Goal: Task Accomplishment & Management: Manage account settings

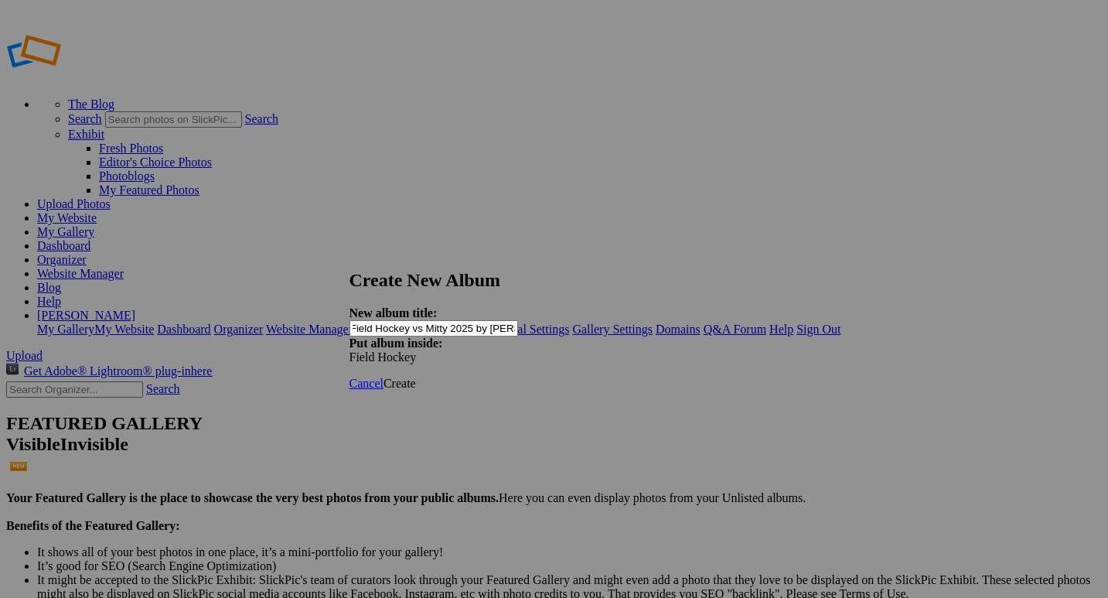
scroll to position [0, 19]
type input "JV Field Hockey vs Mitty 2025 by [PERSON_NAME]"
click at [416, 376] on span "Create" at bounding box center [399, 382] width 32 height 13
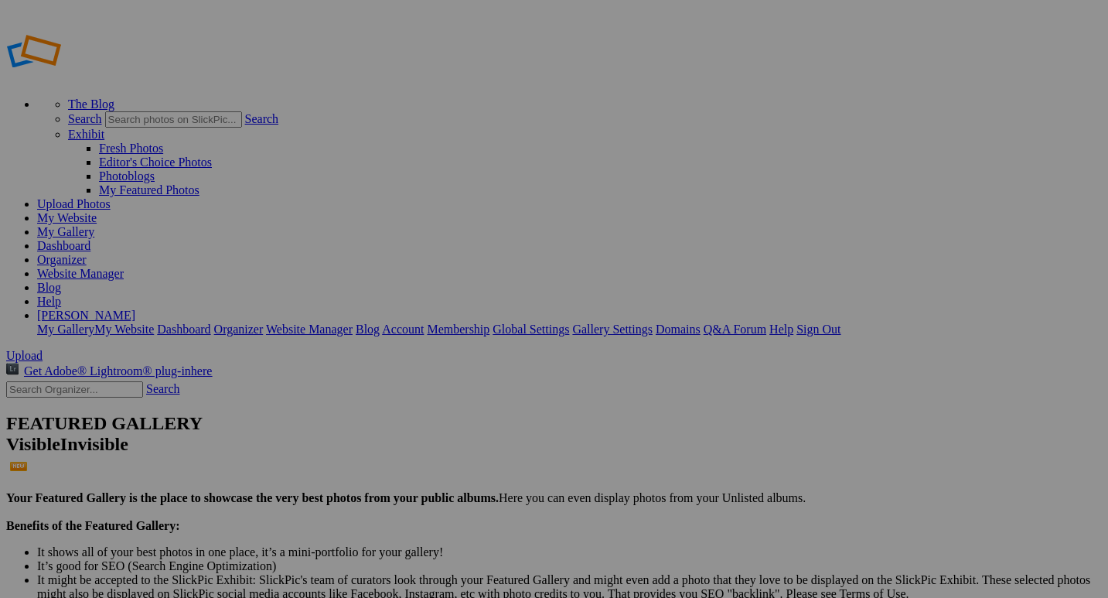
drag, startPoint x: 94, startPoint y: 380, endPoint x: 95, endPoint y: 419, distance: 39.4
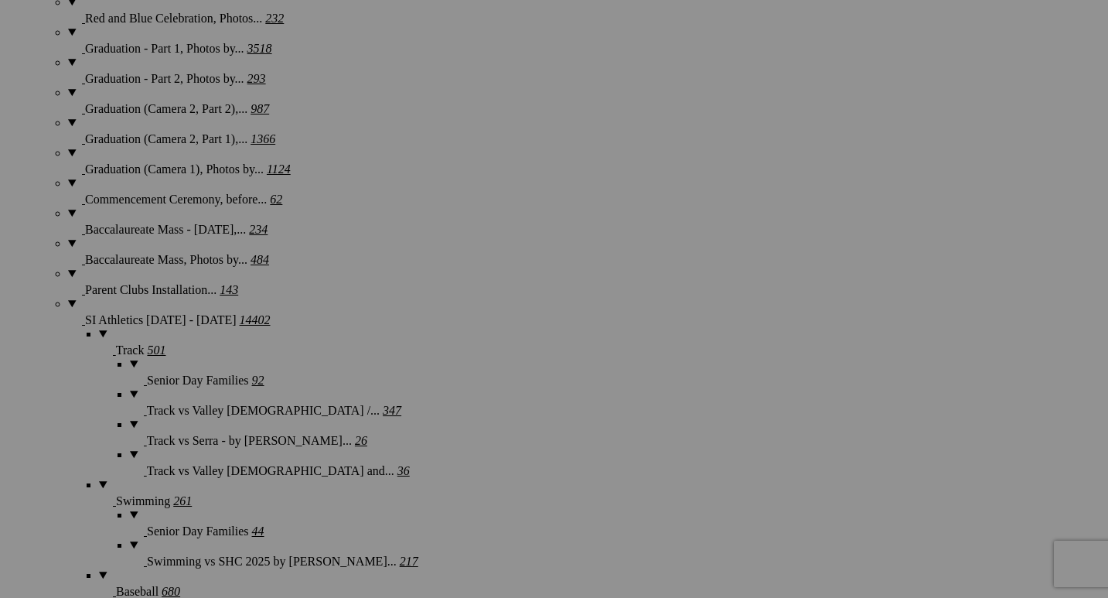
scroll to position [2338, 0]
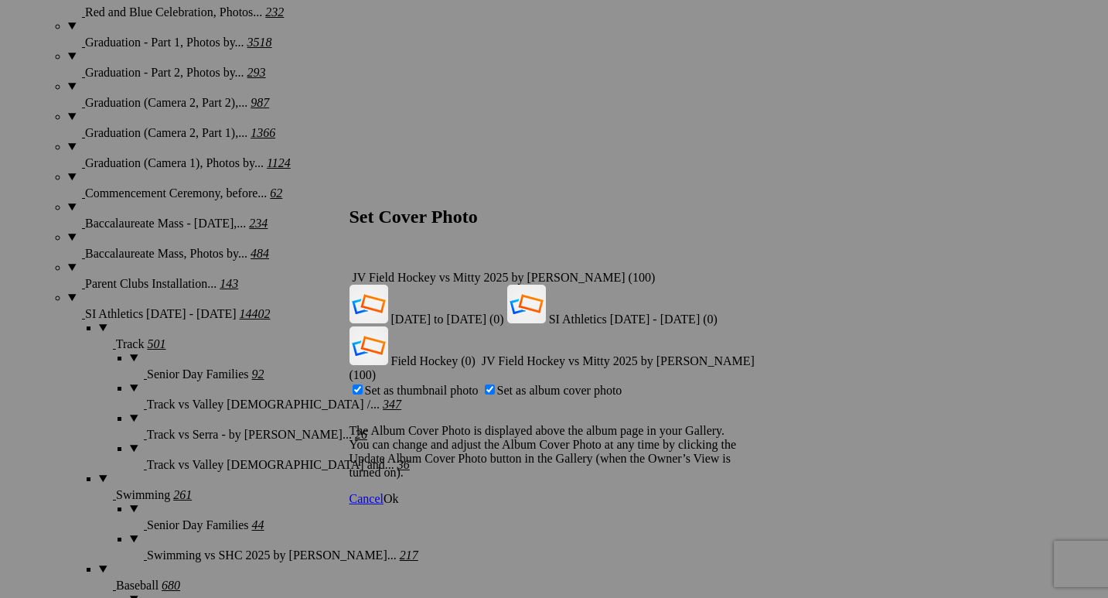
click at [399, 492] on span "Ok" at bounding box center [390, 498] width 15 height 13
